Goal: Task Accomplishment & Management: Manage account settings

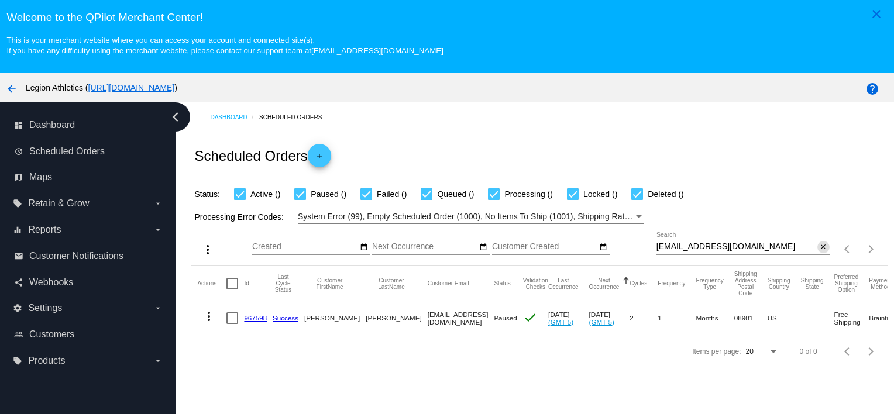
click at [819, 252] on mat-icon "close" at bounding box center [823, 247] width 8 height 9
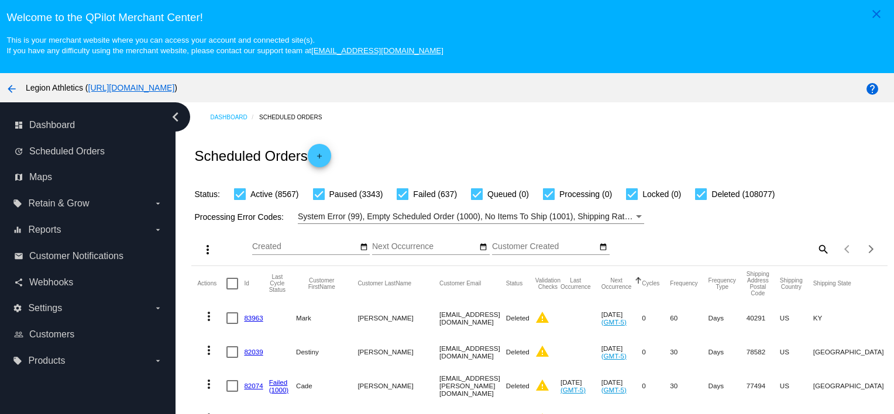
click at [815, 251] on mat-icon "search" at bounding box center [822, 249] width 14 height 18
click at [768, 252] on input "Search" at bounding box center [742, 246] width 173 height 9
paste input "[EMAIL_ADDRESS][DOMAIN_NAME]"
type input "[EMAIL_ADDRESS][DOMAIN_NAME]"
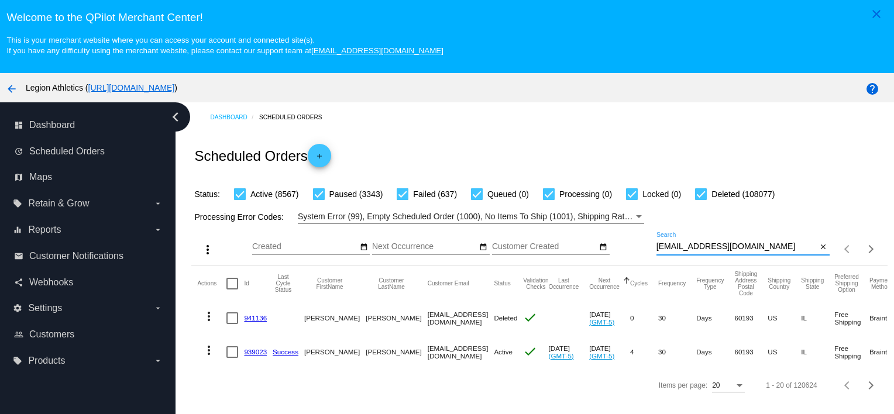
click at [254, 350] on link "939023" at bounding box center [255, 352] width 23 height 8
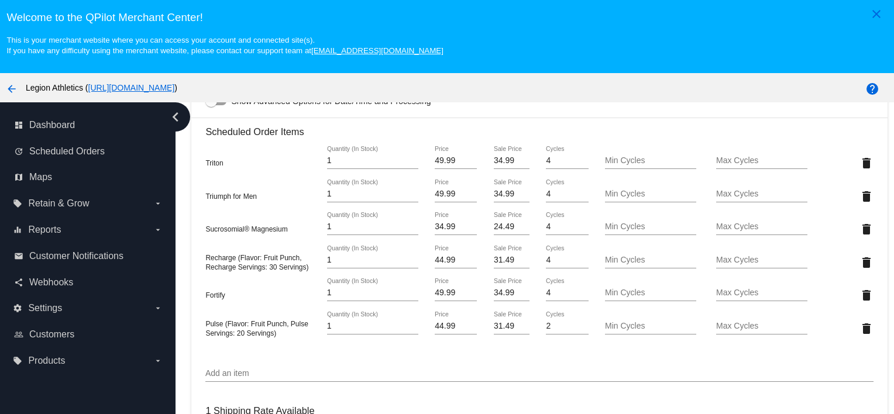
scroll to position [831, 0]
click at [859, 266] on mat-icon "delete" at bounding box center [866, 262] width 14 height 14
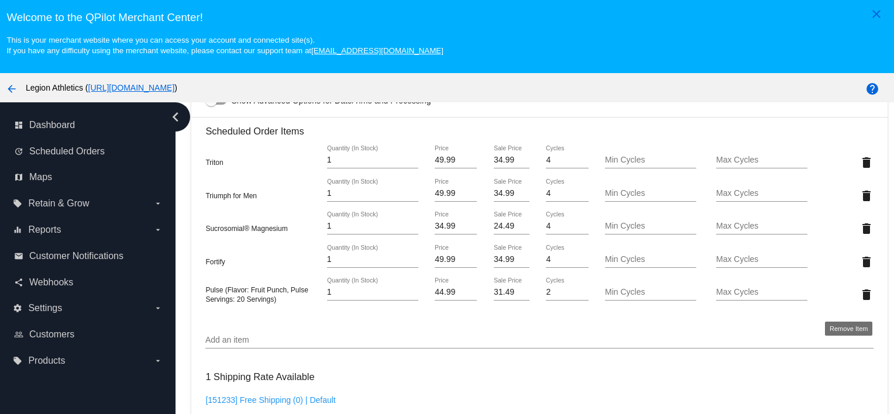
click at [859, 302] on mat-icon "delete" at bounding box center [866, 295] width 14 height 14
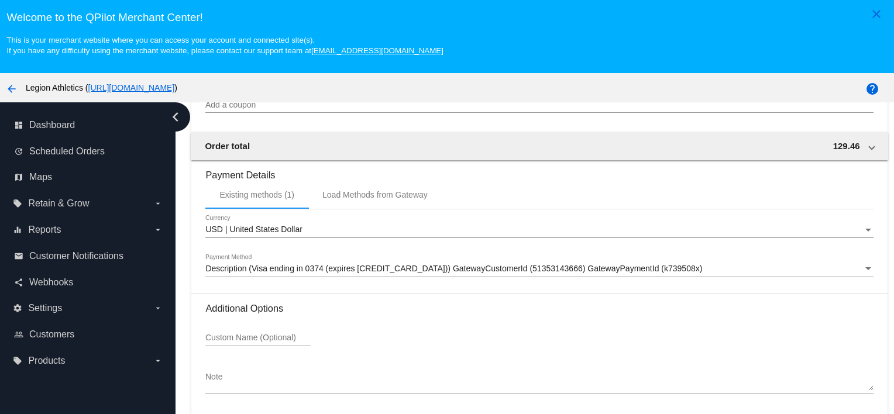
scroll to position [75, 0]
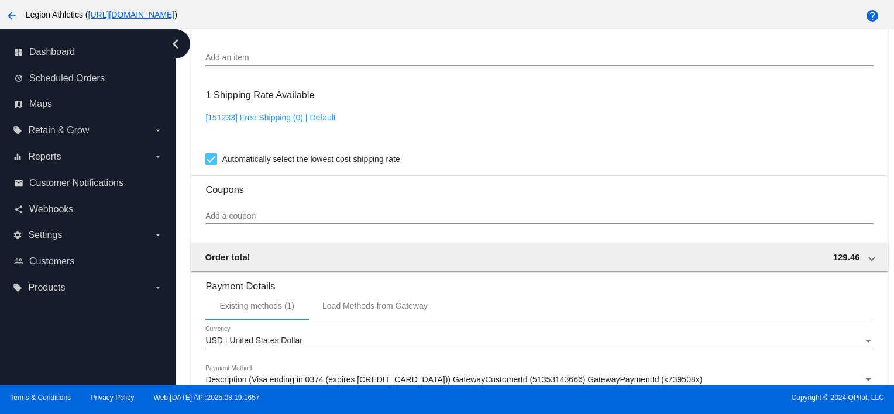
scroll to position [1197, 0]
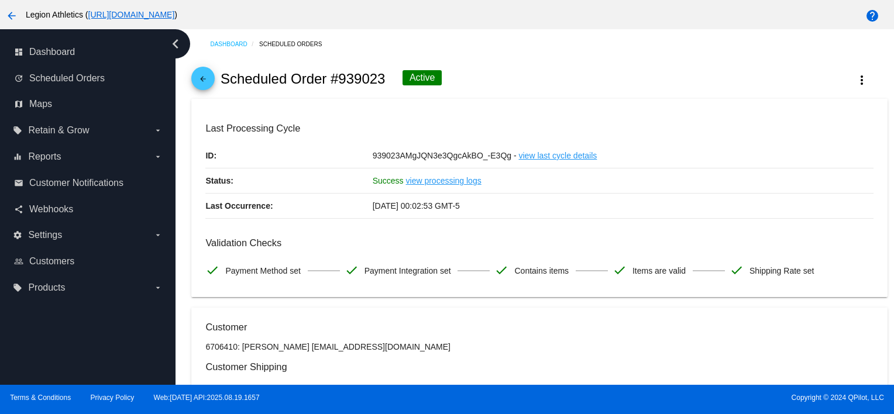
click at [192, 72] on div "arrow_back Scheduled Order #939023 Active more_vert" at bounding box center [538, 79] width 695 height 40
click at [203, 80] on mat-icon "arrow_back" at bounding box center [203, 82] width 14 height 14
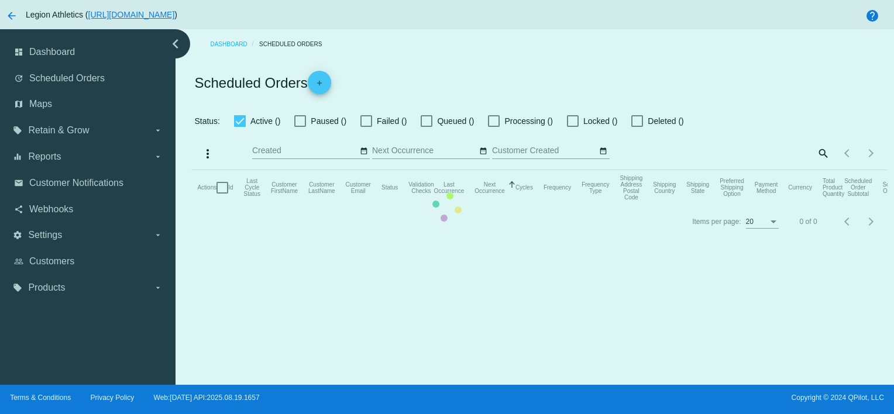
checkbox input "true"
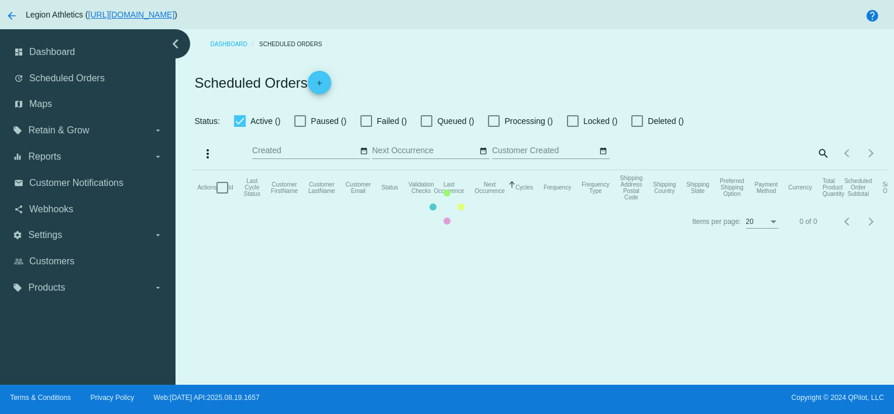
checkbox input "true"
